Goal: Task Accomplishment & Management: Complete application form

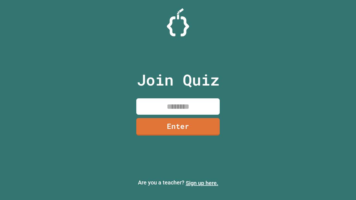
click at [202, 183] on link "Sign up here." at bounding box center [202, 183] width 33 height 7
